Goal: Task Accomplishment & Management: Manage account settings

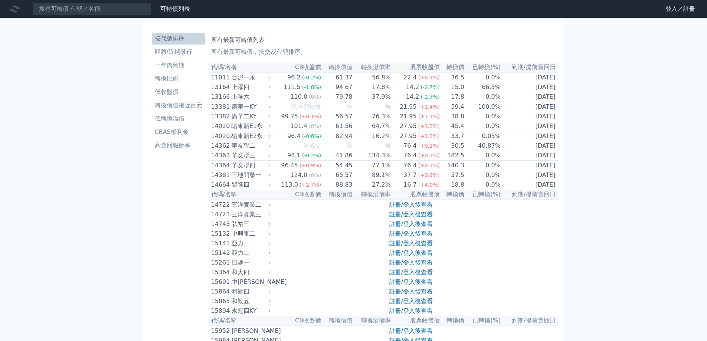
click at [677, 9] on link "登入／註冊" at bounding box center [680, 9] width 42 height 12
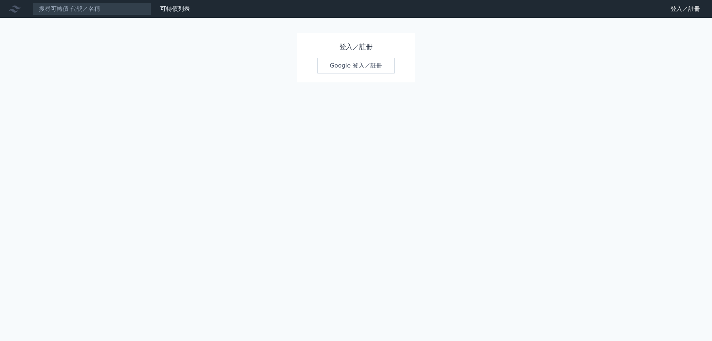
click at [368, 64] on link "Google 登入／註冊" at bounding box center [356, 66] width 77 height 16
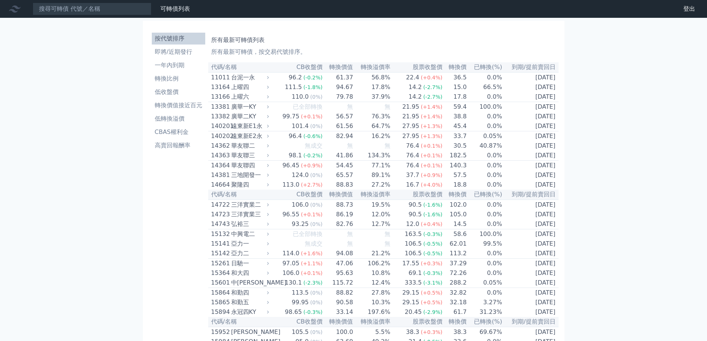
scroll to position [3636, 0]
